Goal: Task Accomplishment & Management: Manage account settings

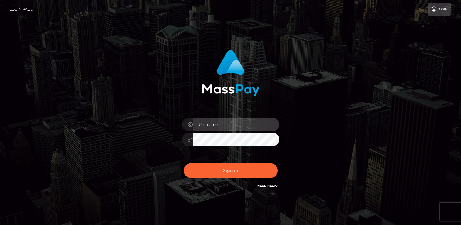
click at [231, 123] on input "text" at bounding box center [236, 125] width 86 height 14
type input "[EMAIL_ADDRESS][DOMAIN_NAME]"
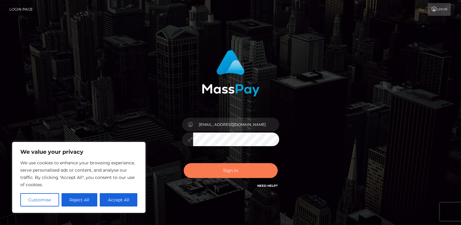
click at [209, 166] on button "Sign in" at bounding box center [231, 170] width 94 height 15
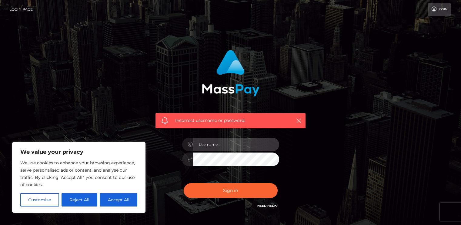
type input "[EMAIL_ADDRESS][DOMAIN_NAME]"
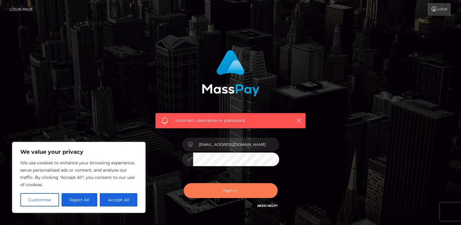
click at [206, 190] on button "Sign in" at bounding box center [231, 190] width 94 height 15
